Goal: Information Seeking & Learning: Learn about a topic

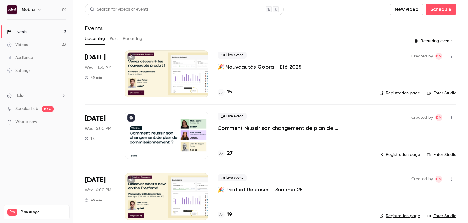
scroll to position [7, 0]
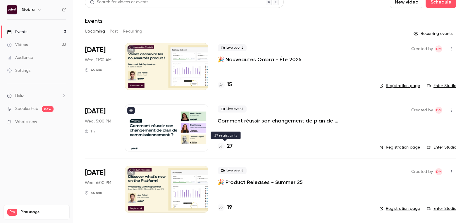
click at [231, 146] on h4 "27" at bounding box center [230, 146] width 6 height 8
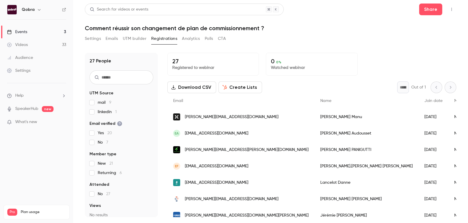
click at [31, 124] on span "What's new" at bounding box center [26, 122] width 22 height 6
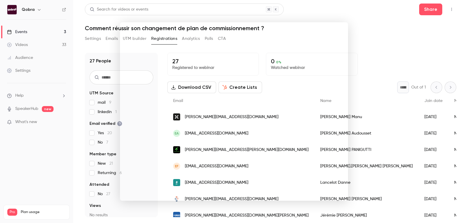
click at [87, 108] on div at bounding box center [234, 111] width 468 height 223
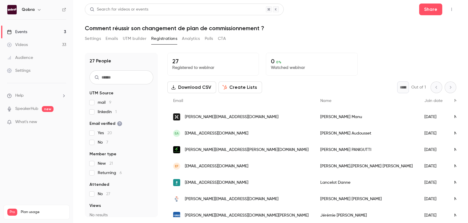
click at [53, 43] on link "Videos 33" at bounding box center [36, 44] width 73 height 13
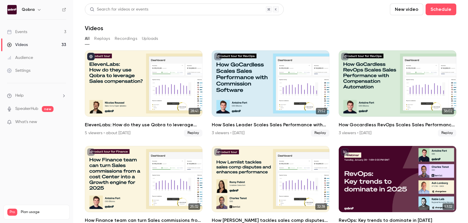
click at [55, 33] on link "Events 3" at bounding box center [36, 31] width 73 height 13
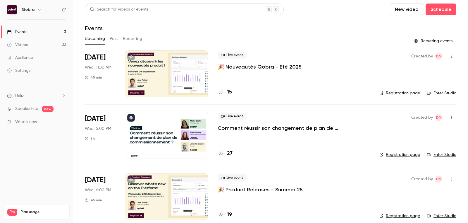
scroll to position [7, 0]
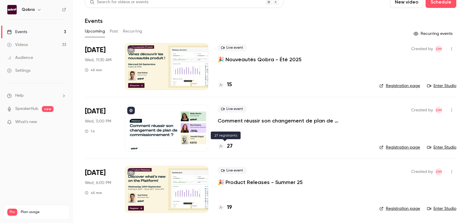
click at [230, 150] on div "Live event Comment réussir son changement de plan de commissionnement ? 27" at bounding box center [294, 127] width 152 height 47
click at [230, 145] on h4 "27" at bounding box center [230, 146] width 6 height 8
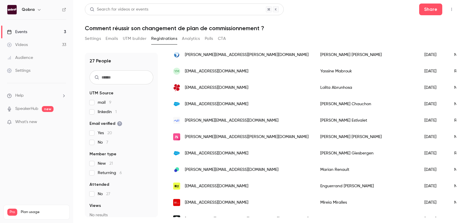
scroll to position [333, 0]
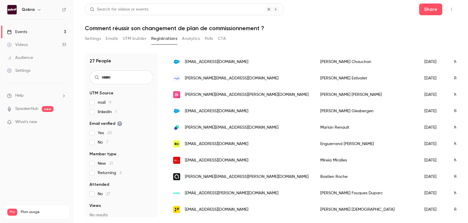
click at [94, 133] on label "Yes 20" at bounding box center [121, 133] width 64 height 6
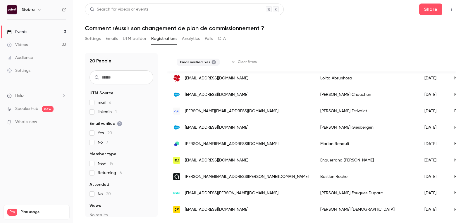
click at [94, 133] on label "Yes 20" at bounding box center [121, 133] width 64 height 6
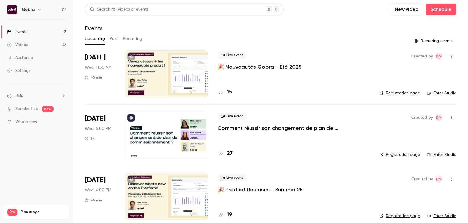
scroll to position [7, 0]
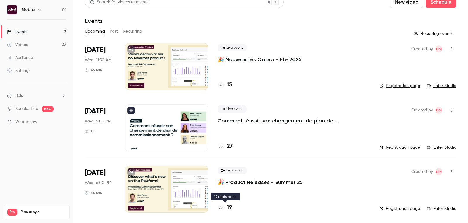
click at [229, 210] on h4 "19" at bounding box center [229, 207] width 5 height 8
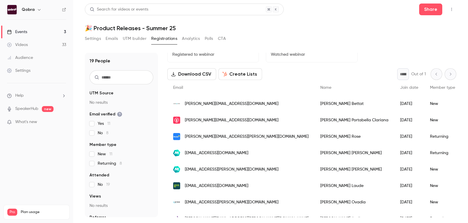
scroll to position [12, 0]
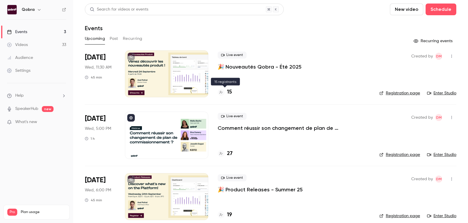
click at [229, 92] on h4 "15" at bounding box center [229, 92] width 5 height 8
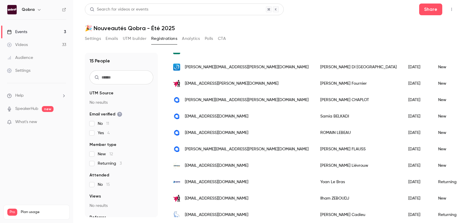
scroll to position [137, 0]
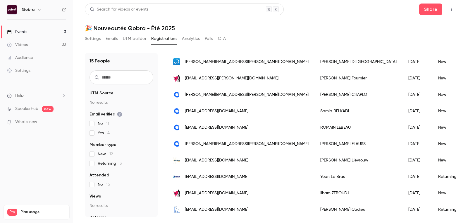
click at [31, 31] on link "Events 3" at bounding box center [36, 31] width 73 height 13
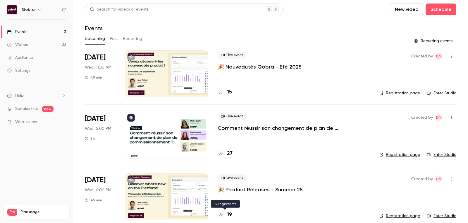
click at [230, 215] on h4 "19" at bounding box center [229, 215] width 5 height 8
